Goal: Task Accomplishment & Management: Manage account settings

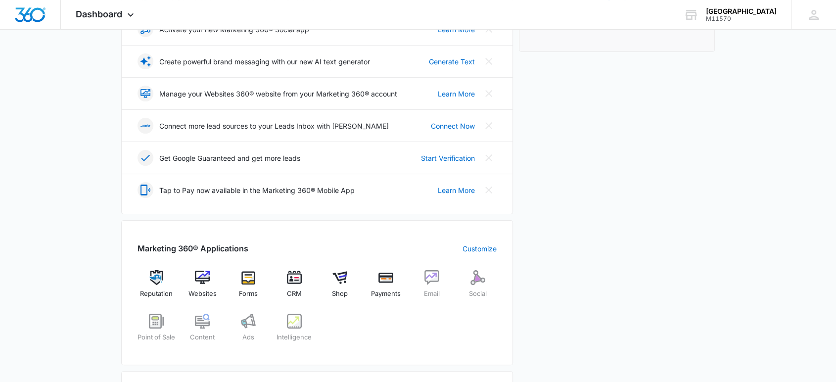
scroll to position [220, 0]
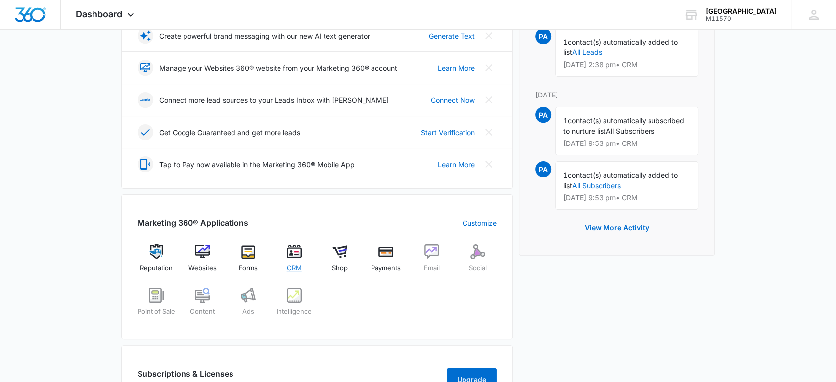
click at [294, 268] on span "CRM" at bounding box center [294, 268] width 15 height 10
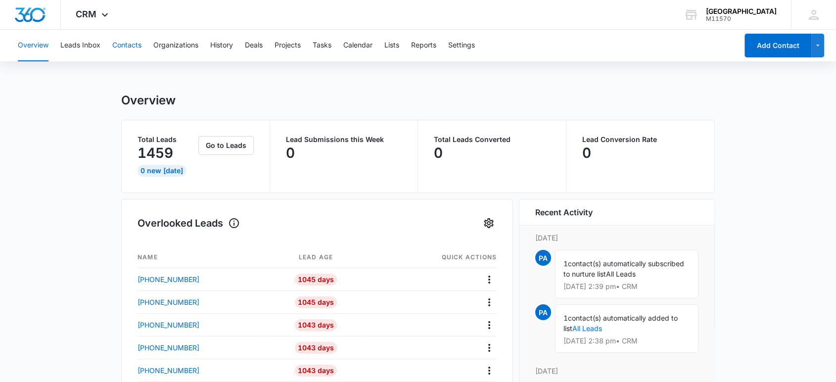
click at [121, 43] on button "Contacts" at bounding box center [126, 46] width 29 height 32
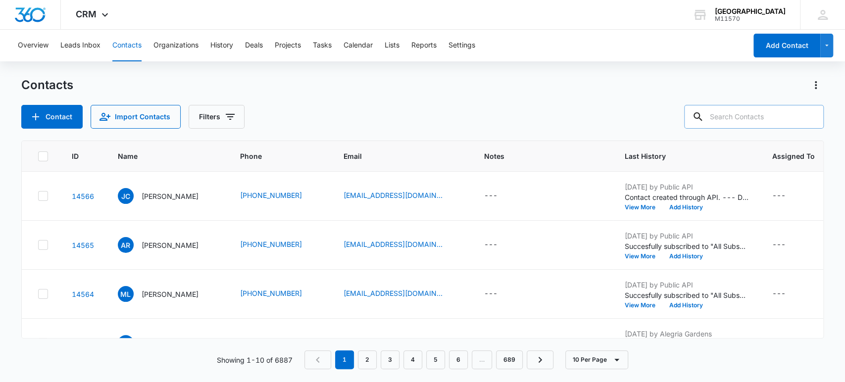
click at [726, 118] on input "text" at bounding box center [754, 117] width 140 height 24
type input "[PHONE_NUMBER]"
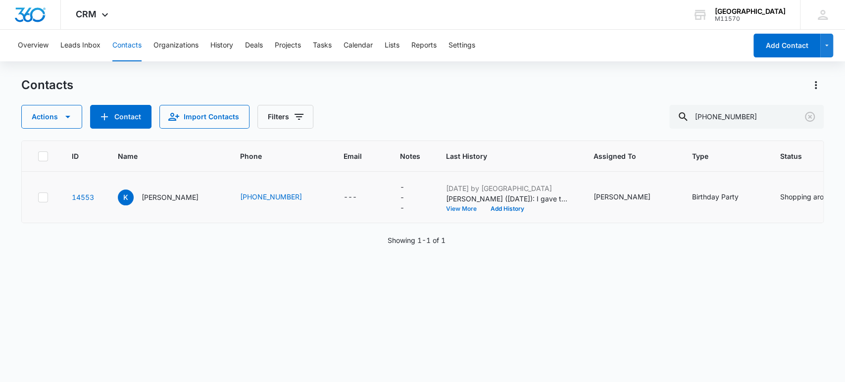
click at [446, 207] on button "View More" at bounding box center [465, 209] width 38 height 6
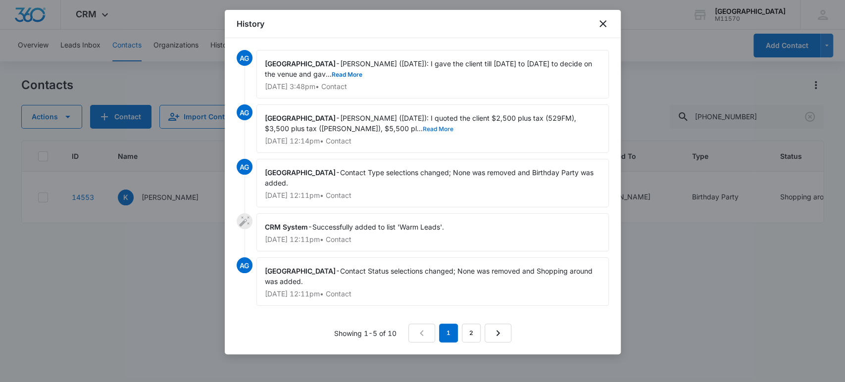
click at [423, 126] on button "Read More" at bounding box center [438, 129] width 31 height 6
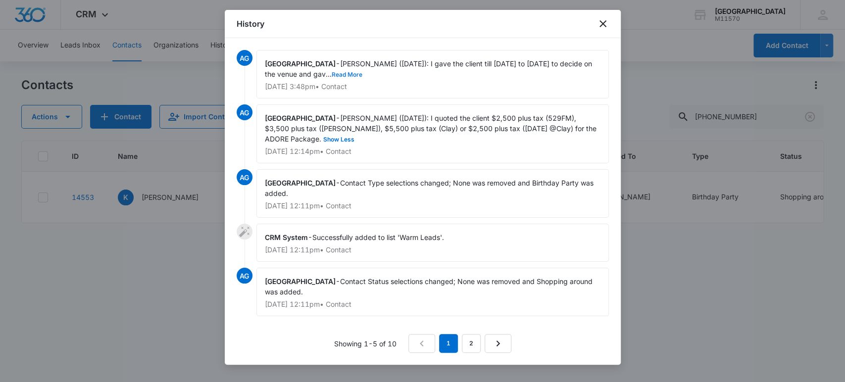
click at [349, 73] on button "Read More" at bounding box center [346, 75] width 31 height 6
click at [601, 25] on icon "close" at bounding box center [602, 23] width 7 height 7
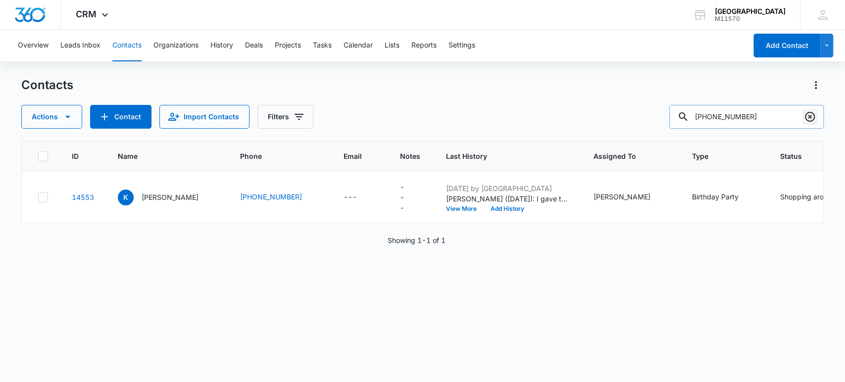
click at [811, 118] on icon "Clear" at bounding box center [809, 117] width 12 height 12
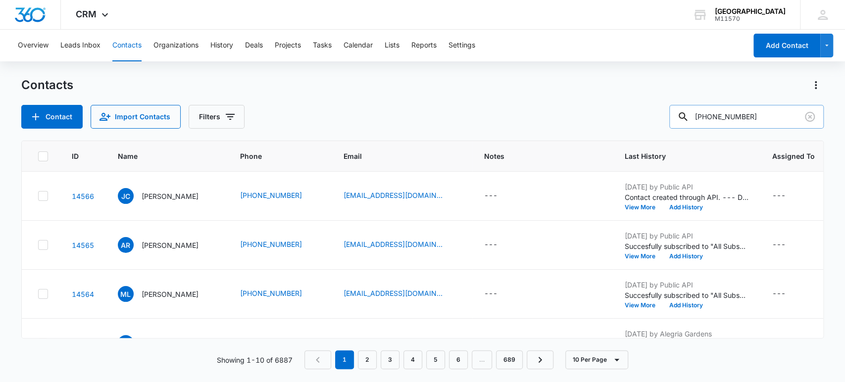
type input "[PHONE_NUMBER]"
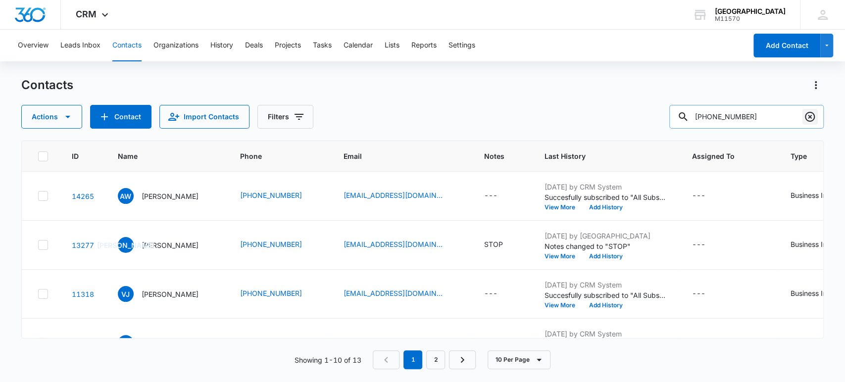
click at [814, 122] on icon "Clear" at bounding box center [809, 117] width 12 height 12
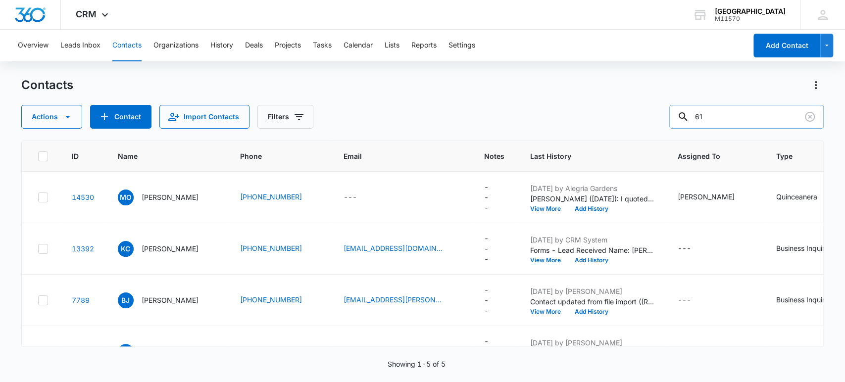
type input "6"
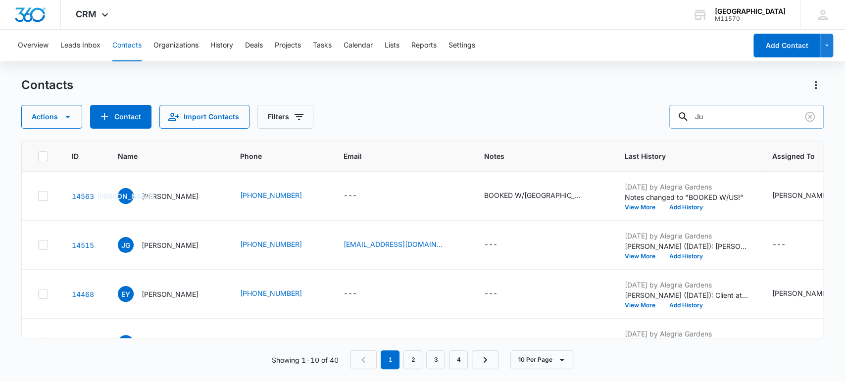
type input "J"
type input "[PERSON_NAME]"
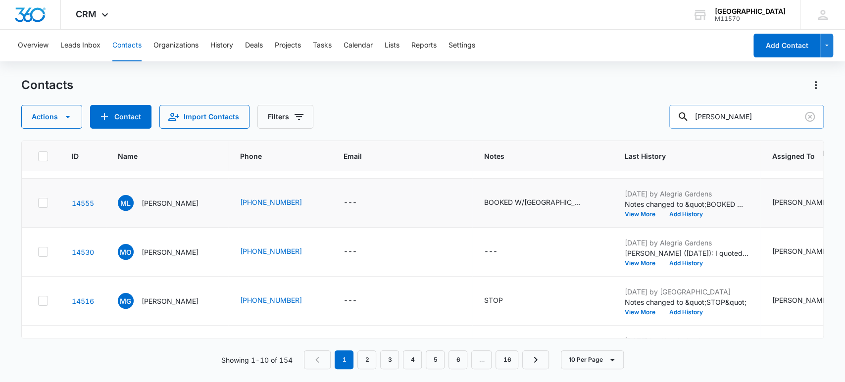
scroll to position [110, 0]
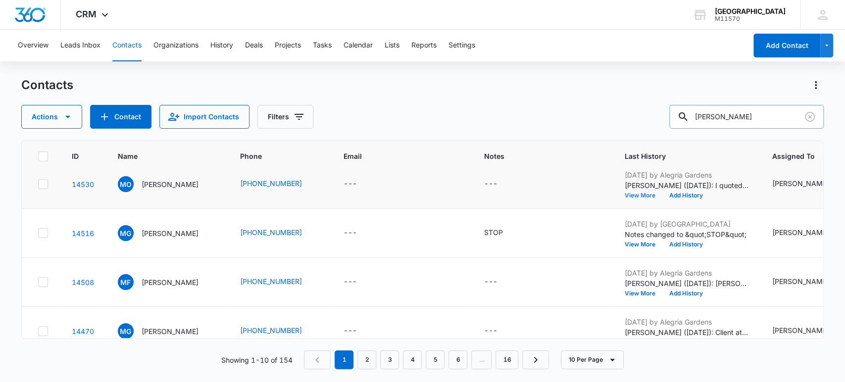
click at [624, 196] on button "View More" at bounding box center [643, 195] width 38 height 6
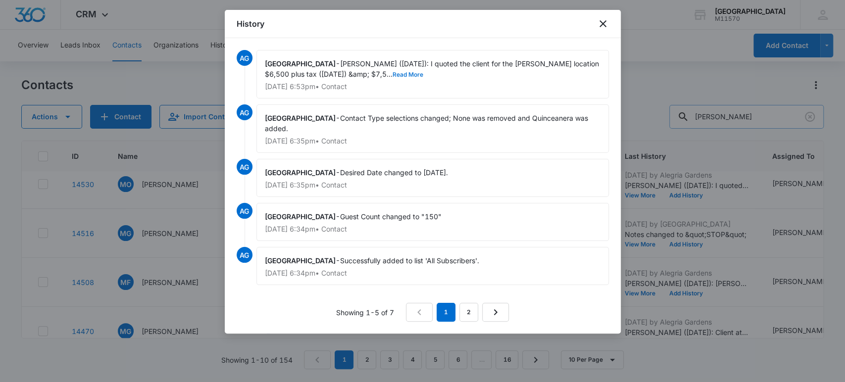
click at [392, 74] on button "Read More" at bounding box center [407, 75] width 31 height 6
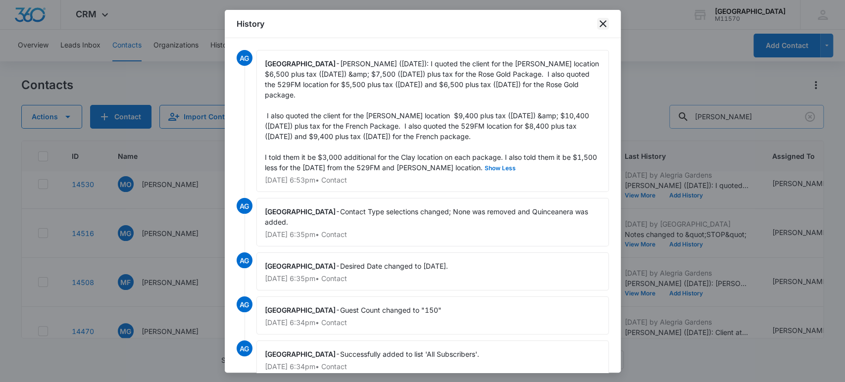
click at [604, 23] on icon "close" at bounding box center [603, 24] width 12 height 12
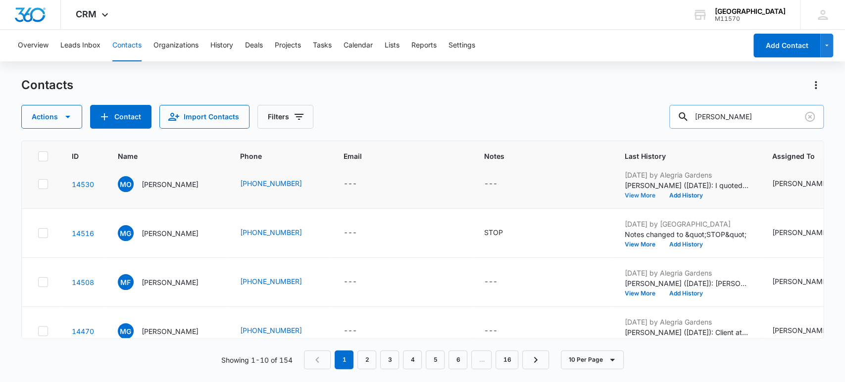
click at [624, 193] on button "View More" at bounding box center [643, 195] width 38 height 6
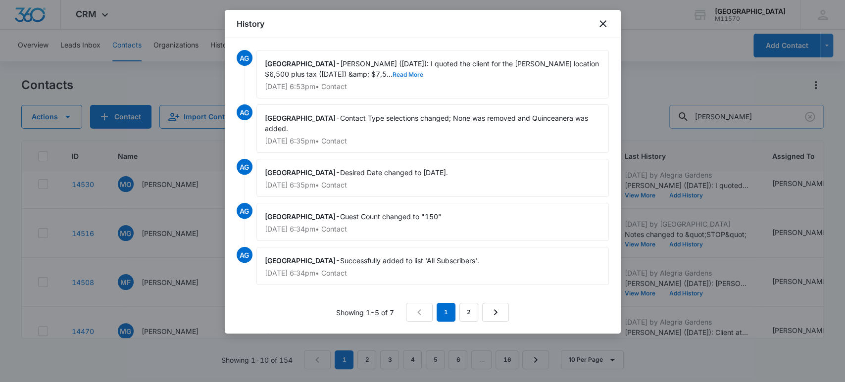
click at [392, 76] on button "Read More" at bounding box center [407, 75] width 31 height 6
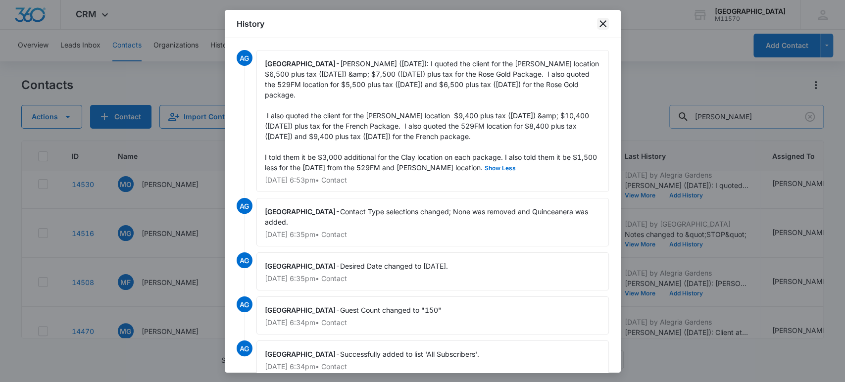
click at [600, 18] on icon "close" at bounding box center [603, 24] width 12 height 12
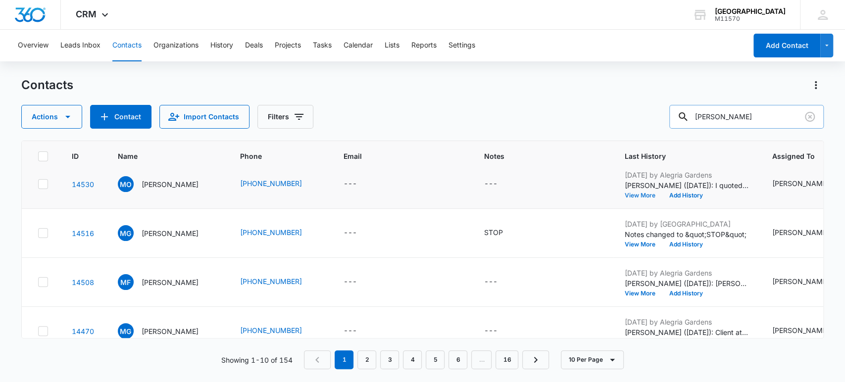
click at [624, 194] on button "View More" at bounding box center [643, 195] width 38 height 6
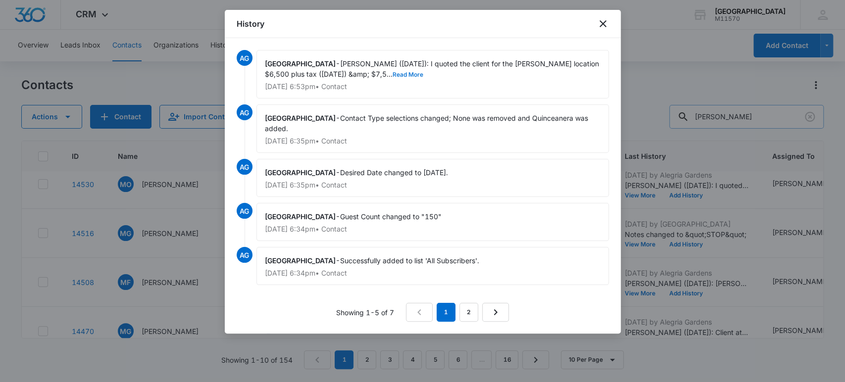
click at [392, 72] on button "Read More" at bounding box center [407, 75] width 31 height 6
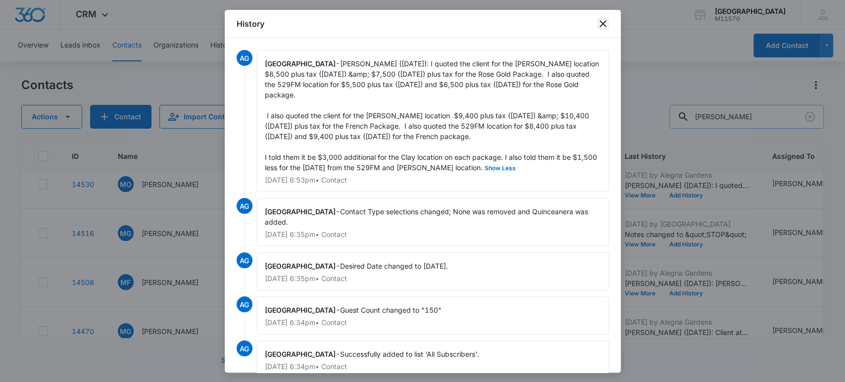
click at [605, 21] on icon "close" at bounding box center [602, 23] width 7 height 7
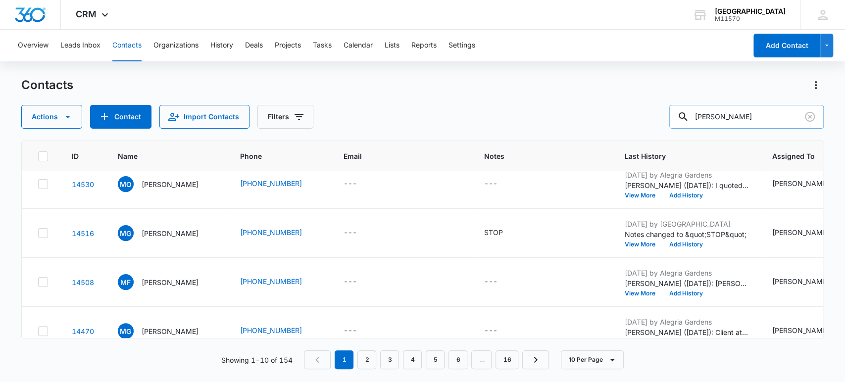
click at [402, 105] on div "Actions Contact Import Contacts Filters [PERSON_NAME]" at bounding box center [422, 117] width 802 height 24
click at [624, 196] on button "View More" at bounding box center [643, 195] width 38 height 6
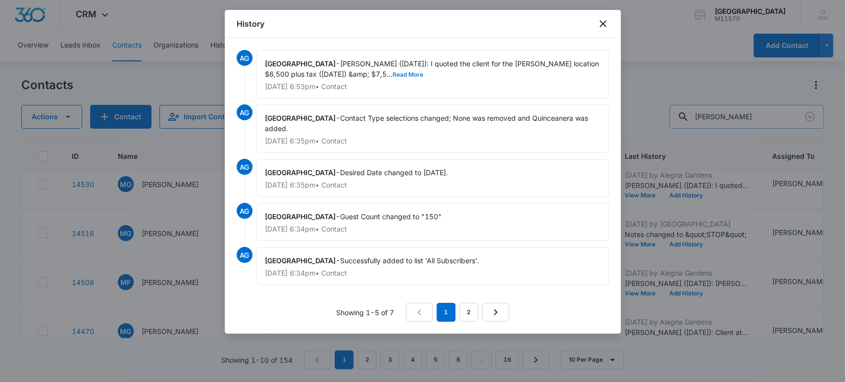
click at [392, 76] on button "Read More" at bounding box center [407, 75] width 31 height 6
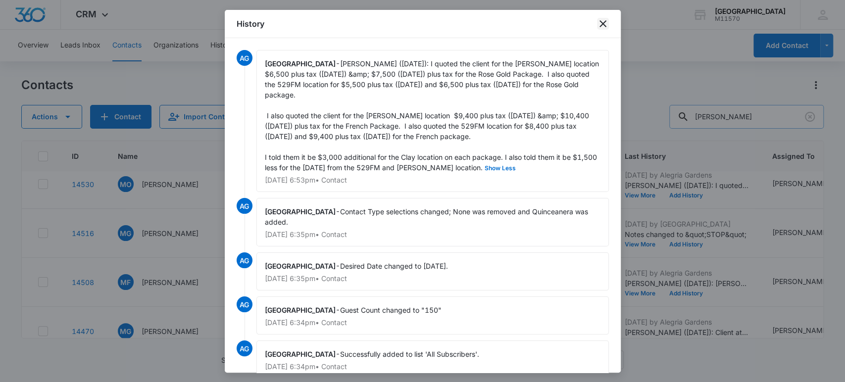
click at [603, 22] on icon "close" at bounding box center [603, 24] width 12 height 12
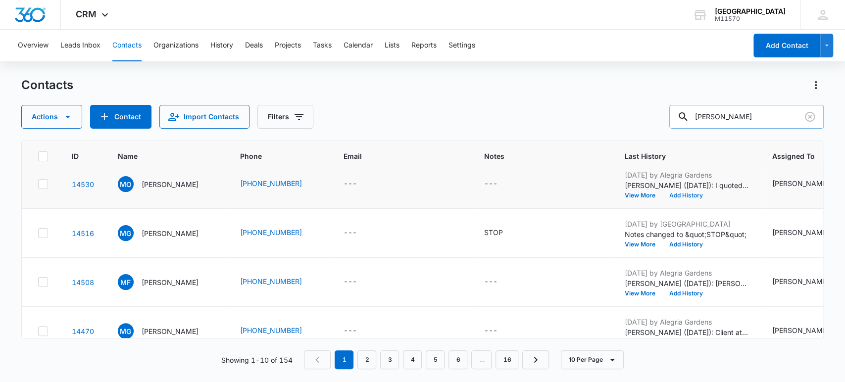
click at [662, 194] on button "Add History" at bounding box center [685, 195] width 47 height 6
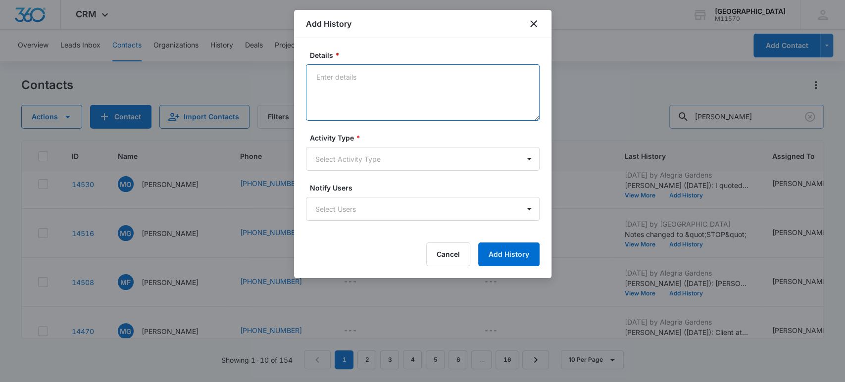
click at [401, 81] on textarea "Details *" at bounding box center [423, 92] width 234 height 56
click at [450, 80] on textarea "[PERSON_NAME] ([DATE]): I quoted the client $8500 plus tax for the Rose Gold" at bounding box center [423, 92] width 234 height 56
click at [351, 88] on textarea "[PERSON_NAME] ([DATE]): I quoted the client $8,500 plus tax for the Rose Gold" at bounding box center [423, 92] width 234 height 56
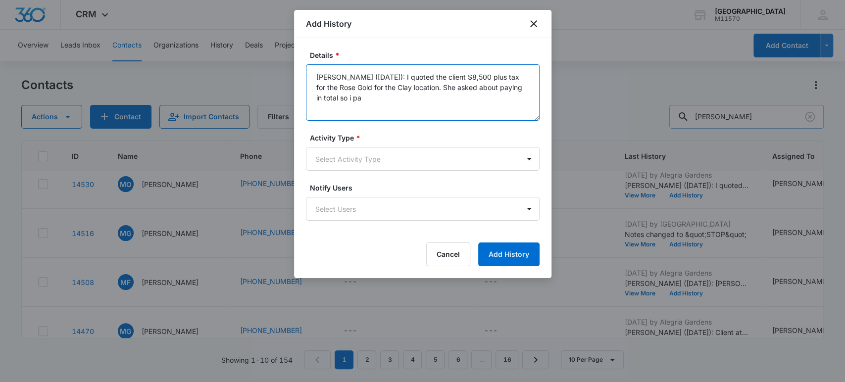
click at [348, 103] on textarea "[PERSON_NAME] ([DATE]): I quoted the client $8,500 plus tax for the Rose Gold f…" at bounding box center [423, 92] width 234 height 56
click at [353, 105] on textarea "[PERSON_NAME] ([DATE]): I quoted the client $8,500 plus tax for the Rose Gold f…" at bounding box center [423, 92] width 234 height 56
click at [322, 91] on textarea "[PERSON_NAME] ([DATE]): I quoted the client $8,500 plus tax for the Rose Gold f…" at bounding box center [423, 92] width 234 height 56
click at [340, 96] on textarea "[PERSON_NAME] ([DATE]): I quoted the client $8,500 plus tax for the Rose Gold f…" at bounding box center [423, 92] width 234 height 56
click at [329, 98] on textarea "[PERSON_NAME] ([DATE]): I quoted the client $8,500 plus tax for the Rose Gold f…" at bounding box center [423, 92] width 234 height 56
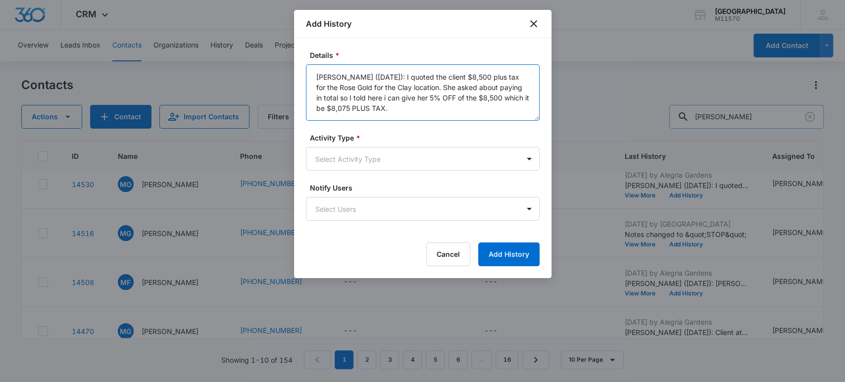
click at [360, 98] on textarea "[PERSON_NAME] ([DATE]): I quoted the client $8,500 plus tax for the Rose Gold f…" at bounding box center [423, 92] width 234 height 56
click at [395, 109] on textarea "[PERSON_NAME] ([DATE]): I quoted the client $8,500 plus tax for the Rose Gold f…" at bounding box center [423, 92] width 234 height 56
click at [380, 98] on textarea "[PERSON_NAME] ([DATE]): I quoted the client $8,500 plus tax for the Rose Gold f…" at bounding box center [423, 92] width 234 height 56
click at [400, 109] on textarea "[PERSON_NAME] ([DATE]): I quoted the client $8,500 plus tax for the Rose Gold f…" at bounding box center [423, 92] width 234 height 56
type textarea "[PERSON_NAME] ([DATE]): I quoted the client $8,500 plus tax for the Rose Gold f…"
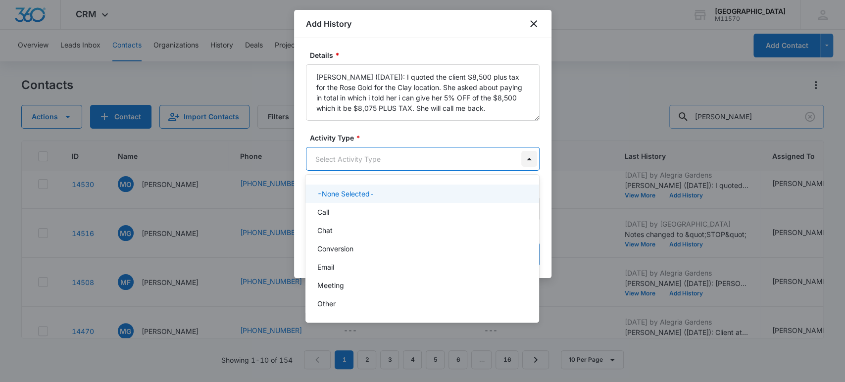
click at [530, 156] on body "CRM Apps Reputation Websites Forms CRM Email Social Shop Payments POS Content A…" at bounding box center [422, 191] width 845 height 382
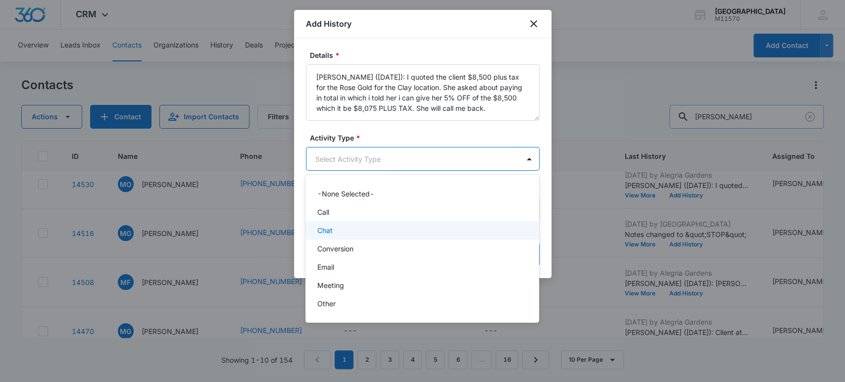
click at [334, 231] on div "Chat" at bounding box center [421, 230] width 208 height 10
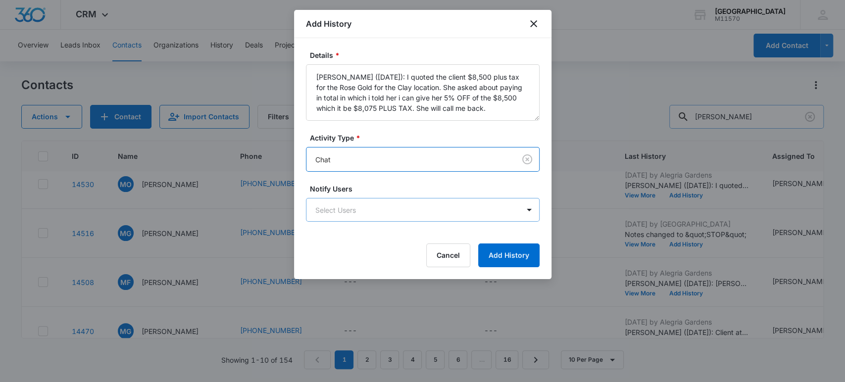
click at [331, 211] on body "CRM Apps Reputation Websites Forms CRM Email Social Shop Payments POS Content A…" at bounding box center [422, 191] width 845 height 382
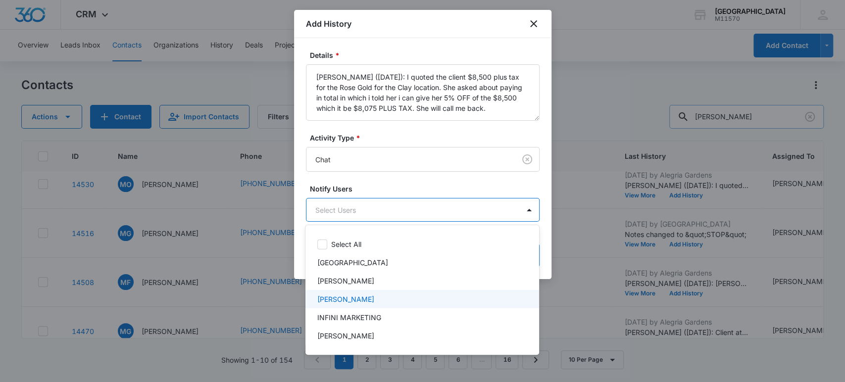
drag, startPoint x: 348, startPoint y: 294, endPoint x: 343, endPoint y: 272, distance: 22.7
click at [348, 292] on div "[PERSON_NAME]" at bounding box center [422, 299] width 234 height 18
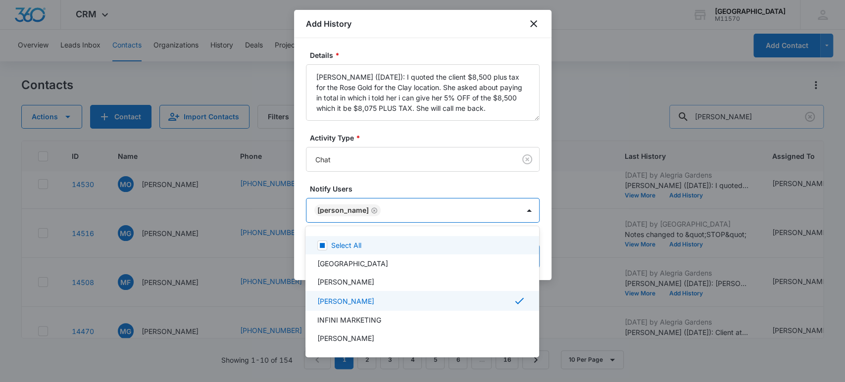
click at [334, 206] on div at bounding box center [422, 191] width 845 height 382
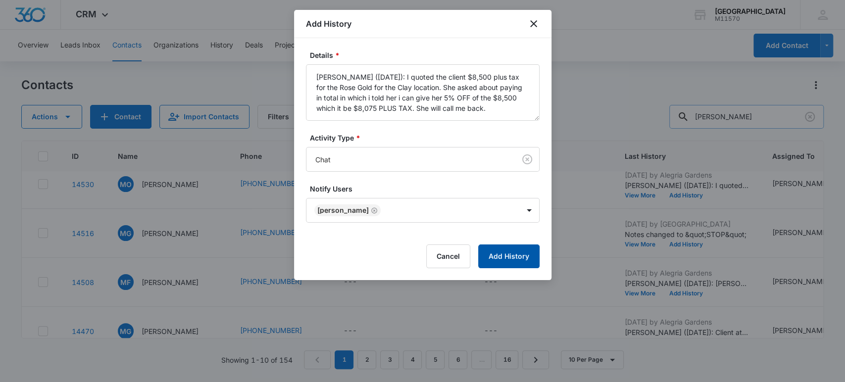
click at [519, 254] on button "Add History" at bounding box center [508, 256] width 61 height 24
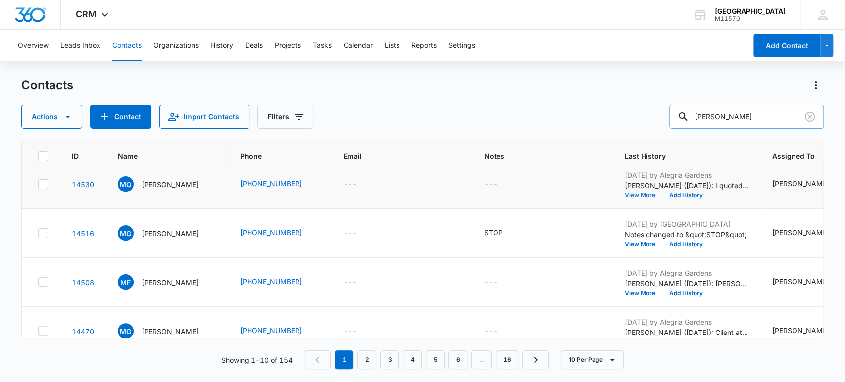
click at [624, 193] on button "View More" at bounding box center [643, 195] width 38 height 6
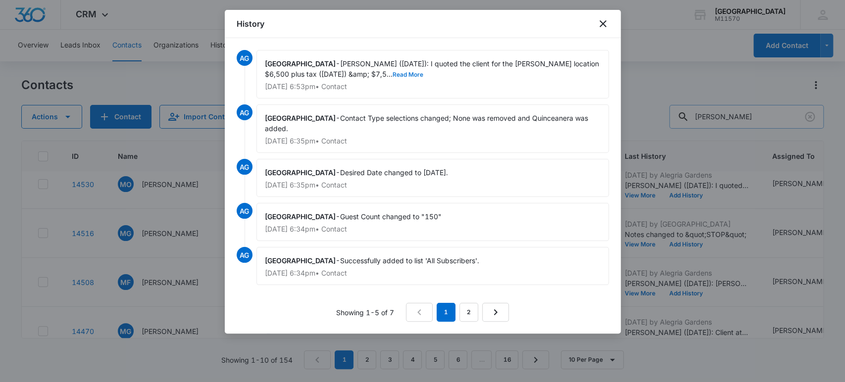
click at [392, 72] on button "Read More" at bounding box center [407, 75] width 31 height 6
